Goal: Task Accomplishment & Management: Manage account settings

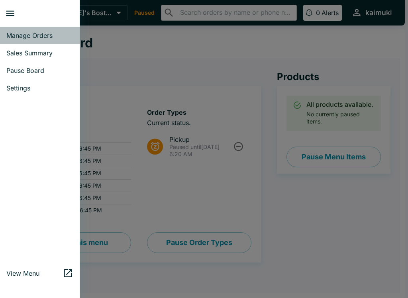
click at [26, 37] on span "Manage Orders" at bounding box center [39, 35] width 67 height 8
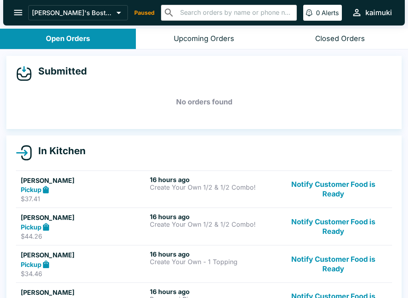
click at [319, 42] on div "Closed Orders" at bounding box center [340, 38] width 50 height 9
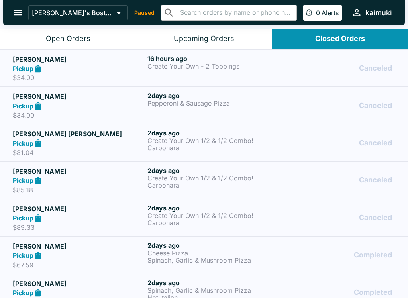
click at [30, 34] on button "Open Orders" at bounding box center [68, 39] width 136 height 20
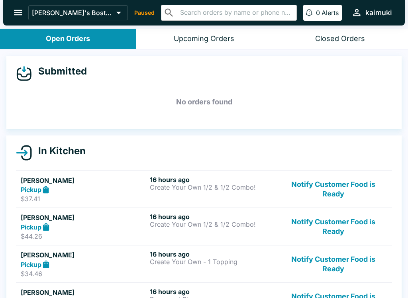
click at [355, 185] on button "Notify Customer Food is Ready" at bounding box center [333, 189] width 108 height 27
click at [357, 194] on button "Notify Customer Food is Ready" at bounding box center [333, 189] width 108 height 27
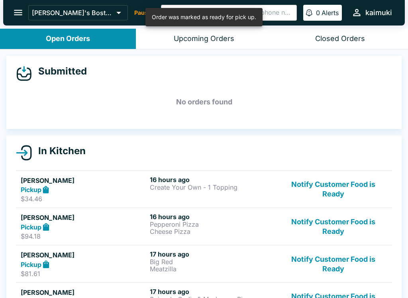
click at [359, 193] on button "Notify Customer Food is Ready" at bounding box center [333, 189] width 108 height 27
click at [357, 192] on button "Notify Customer Food is Ready" at bounding box center [333, 189] width 108 height 27
click at [350, 188] on button "Notify Customer Food is Ready" at bounding box center [333, 189] width 108 height 27
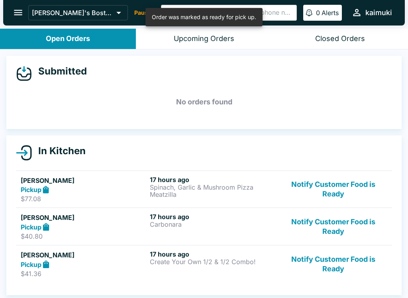
click at [351, 195] on button "Notify Customer Food is Ready" at bounding box center [333, 189] width 108 height 27
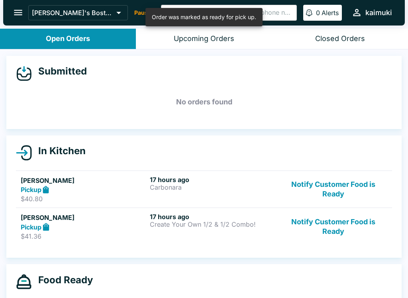
click at [348, 192] on button "Notify Customer Food is Ready" at bounding box center [333, 189] width 108 height 27
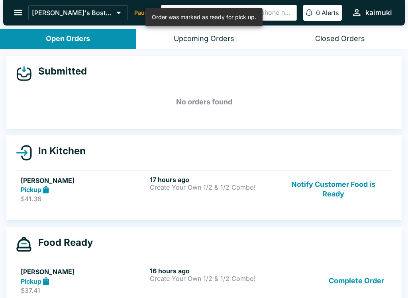
click at [347, 196] on button "Notify Customer Food is Ready" at bounding box center [333, 189] width 108 height 27
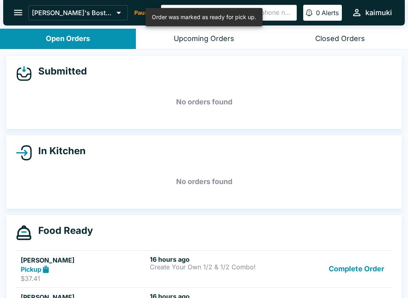
click at [377, 265] on button "Complete Order" at bounding box center [356, 268] width 62 height 27
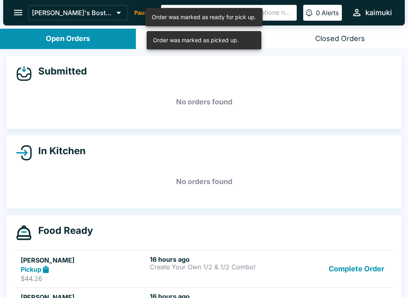
click at [373, 267] on button "Complete Order" at bounding box center [356, 268] width 62 height 27
click at [370, 268] on button "Complete Order" at bounding box center [356, 268] width 62 height 27
click at [370, 270] on button "Complete Order" at bounding box center [356, 268] width 62 height 27
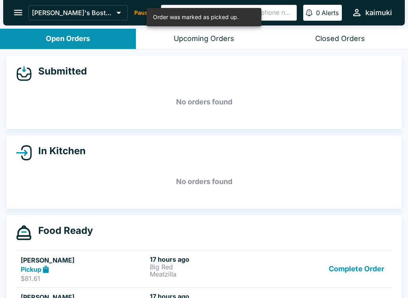
click at [369, 268] on button "Complete Order" at bounding box center [356, 268] width 62 height 27
click at [366, 274] on button "Complete Order" at bounding box center [356, 268] width 62 height 27
click at [366, 272] on button "Complete Order" at bounding box center [356, 268] width 62 height 27
click at [366, 274] on button "Complete Order" at bounding box center [356, 268] width 62 height 27
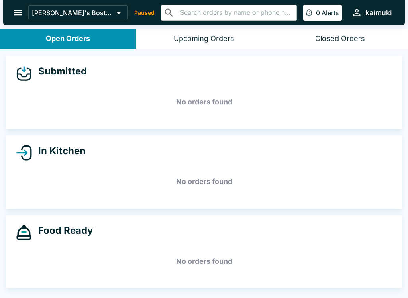
click at [353, 30] on button "Closed Orders" at bounding box center [340, 39] width 136 height 20
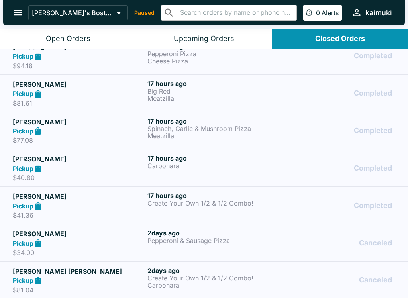
scroll to position [162, 0]
click at [26, 207] on strong "Pickup" at bounding box center [23, 206] width 21 height 8
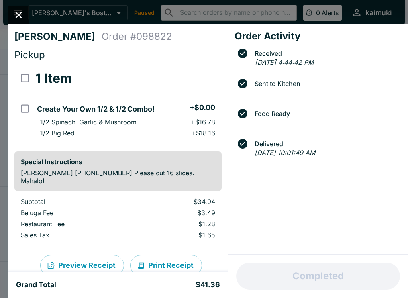
click at [21, 14] on icon "Close" at bounding box center [18, 15] width 11 height 11
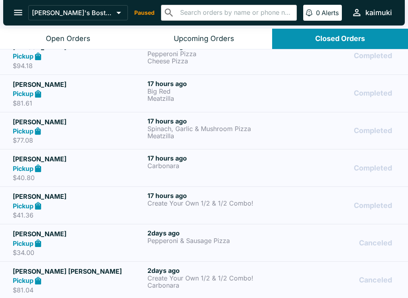
click at [18, 242] on strong "Pickup" at bounding box center [23, 243] width 21 height 8
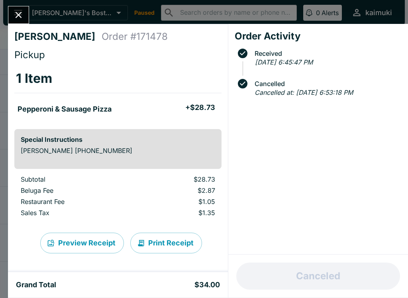
click at [14, 12] on icon "Close" at bounding box center [18, 15] width 11 height 11
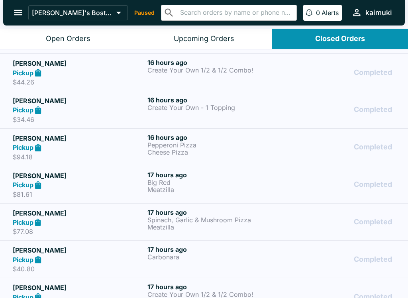
scroll to position [70, 0]
click at [25, 155] on p "$94.18" at bounding box center [78, 157] width 131 height 8
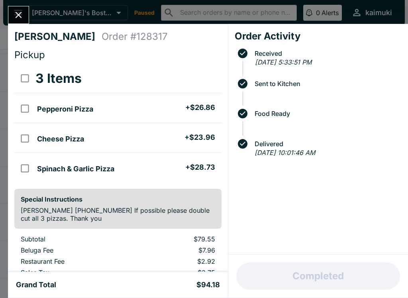
click at [22, 15] on icon "Close" at bounding box center [18, 15] width 11 height 11
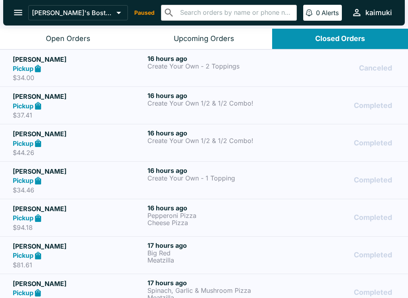
click at [31, 40] on button "Open Orders" at bounding box center [68, 39] width 136 height 20
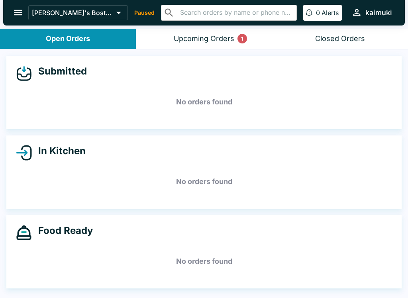
click at [247, 39] on button "Upcoming Orders 1" at bounding box center [204, 39] width 136 height 20
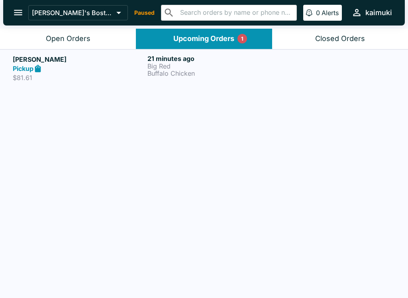
click at [209, 69] on p "Big Red" at bounding box center [212, 66] width 131 height 7
